Goal: Navigation & Orientation: Find specific page/section

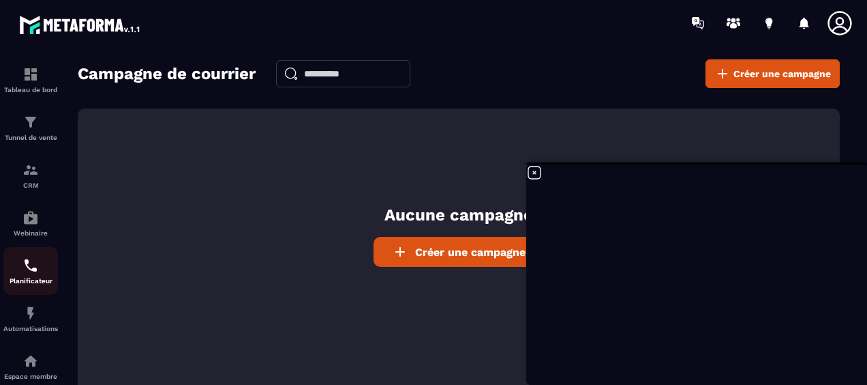
click at [23, 271] on img at bounding box center [31, 265] width 16 height 16
click at [25, 280] on p "Planificateur" at bounding box center [30, 281] width 55 height 8
